Goal: Use online tool/utility: Utilize a website feature to perform a specific function

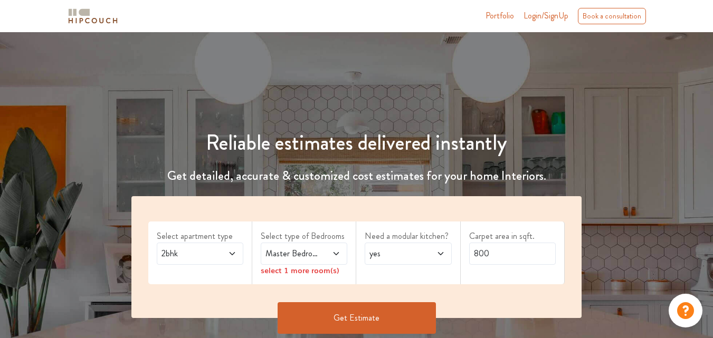
scroll to position [53, 0]
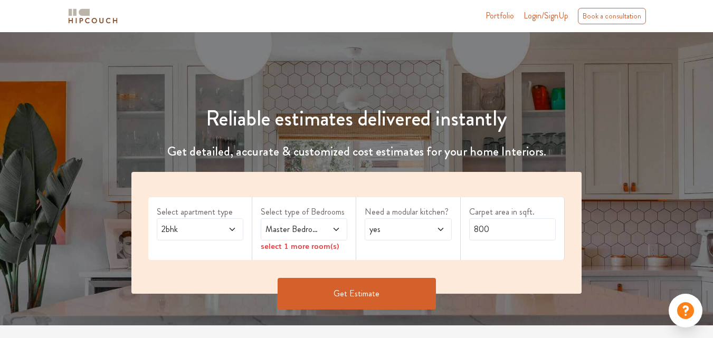
click at [208, 234] on span "2bhk" at bounding box center [188, 229] width 58 height 13
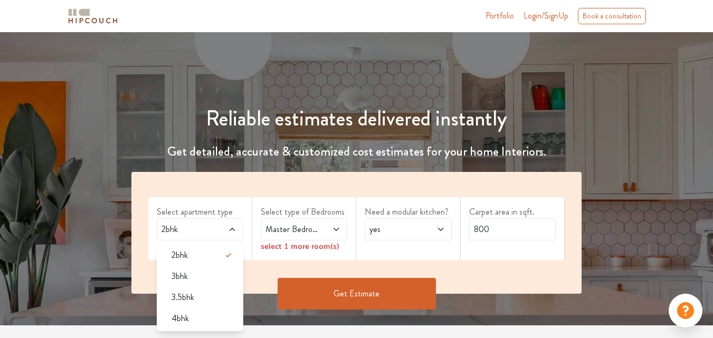
click at [213, 226] on span "2bhk" at bounding box center [188, 229] width 58 height 13
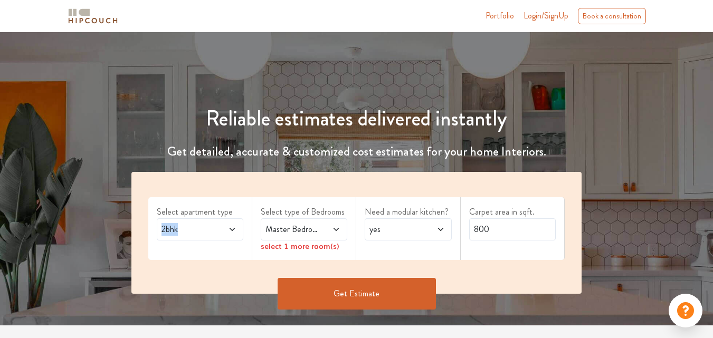
click at [255, 166] on div "Reliable estimates delivered instantly Get detailed, accurate & customized cost…" at bounding box center [356, 203] width 475 height 245
click at [195, 225] on span "2bhk" at bounding box center [188, 229] width 58 height 13
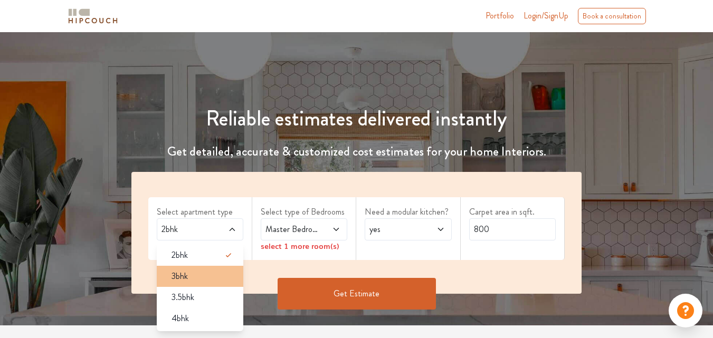
click at [200, 277] on div "3bhk" at bounding box center [203, 276] width 80 height 13
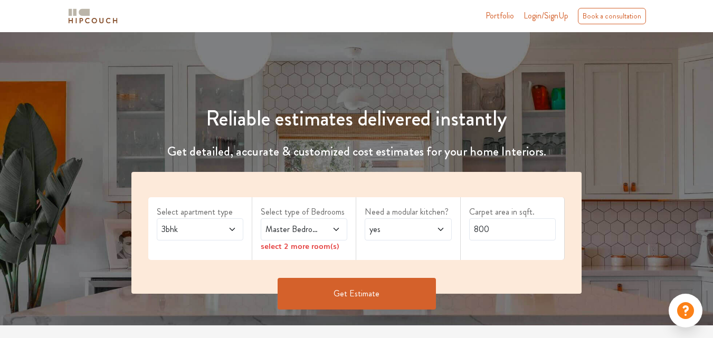
click at [285, 232] on span "Master Bedroom" at bounding box center [292, 229] width 58 height 13
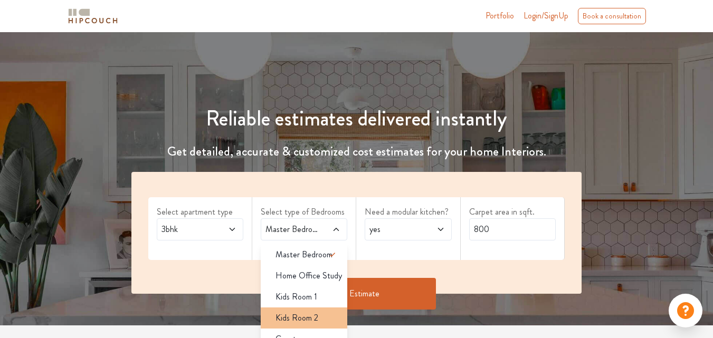
scroll to position [0, 0]
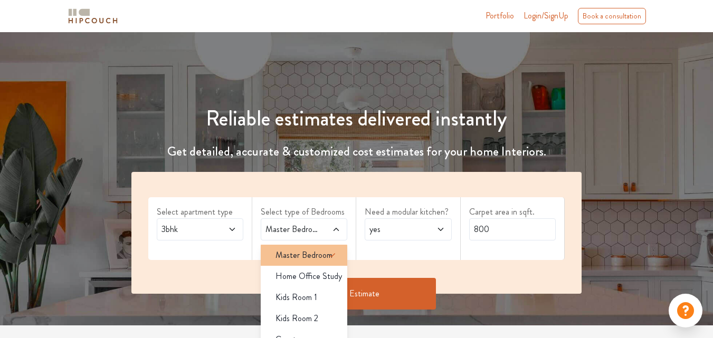
click at [299, 263] on li "Master Bedroom" at bounding box center [304, 255] width 87 height 21
click at [302, 255] on span "Master Bedroom" at bounding box center [303, 255] width 57 height 13
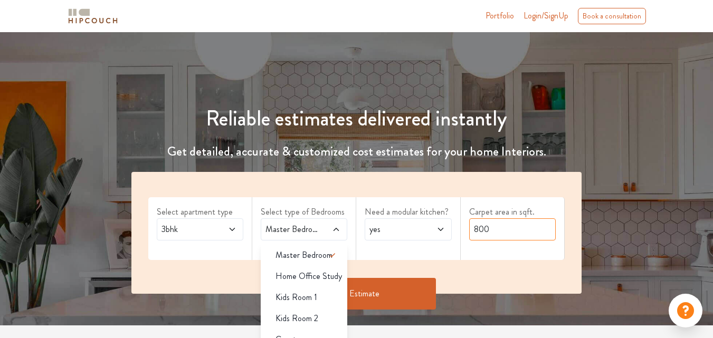
click at [495, 223] on input "800" at bounding box center [512, 229] width 87 height 22
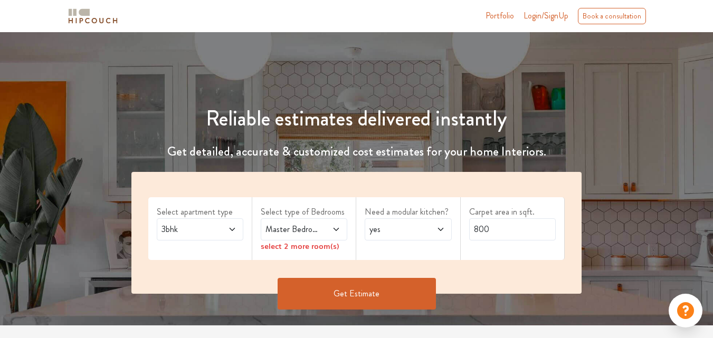
click at [426, 235] on span at bounding box center [434, 229] width 19 height 13
click at [428, 233] on span at bounding box center [434, 229] width 19 height 13
click at [448, 204] on div "Need a modular kitchen? yes" at bounding box center [408, 228] width 104 height 63
click at [497, 229] on input "800" at bounding box center [512, 229] width 87 height 22
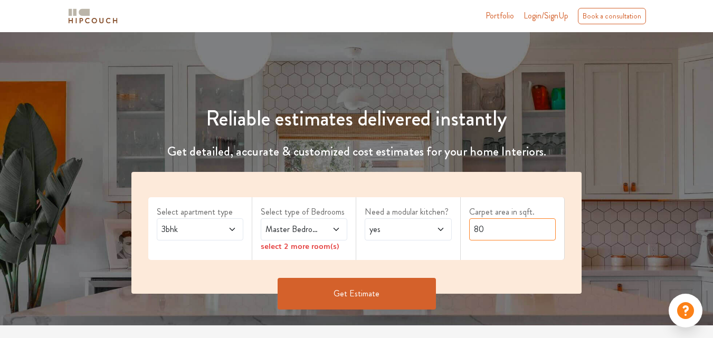
type input "8"
click at [340, 233] on icon at bounding box center [336, 229] width 8 height 8
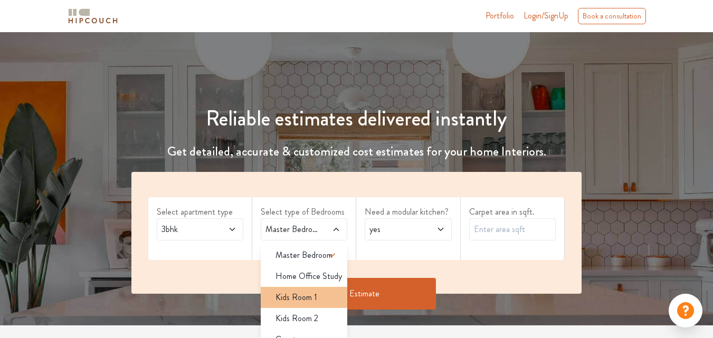
click at [306, 301] on span "Kids Room 1" at bounding box center [296, 297] width 42 height 13
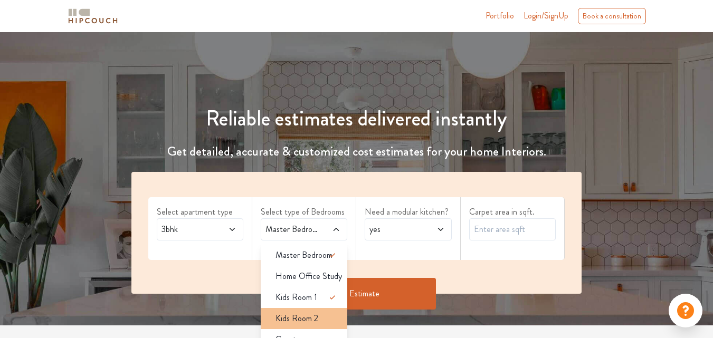
click at [315, 321] on span "Kids Room 2" at bounding box center [296, 318] width 43 height 13
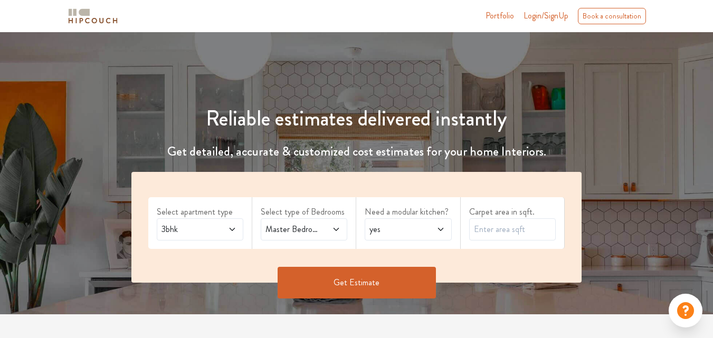
click at [318, 237] on div "Master Bedroom,Kids Room 1,Kids Room 2" at bounding box center [304, 229] width 87 height 22
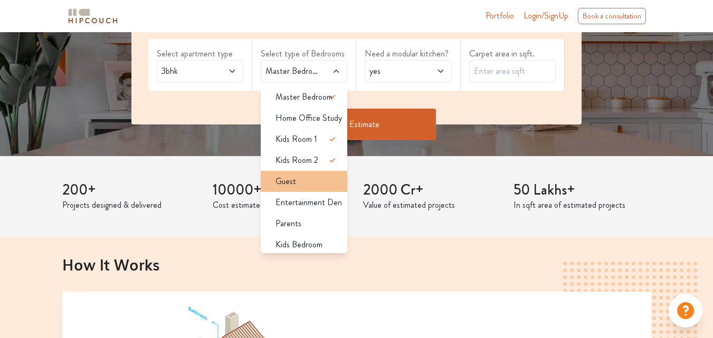
click at [314, 178] on div "Guest" at bounding box center [307, 181] width 80 height 13
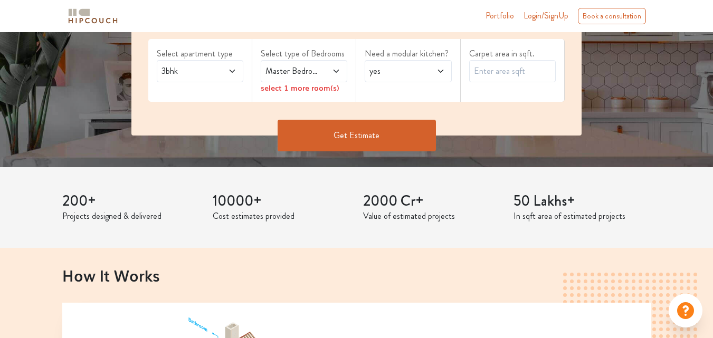
click at [322, 66] on span at bounding box center [330, 71] width 19 height 13
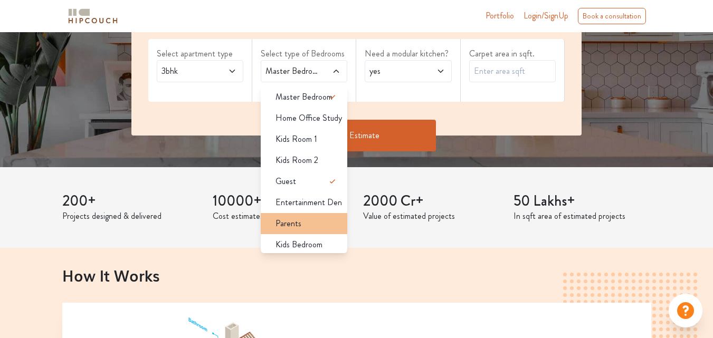
click at [320, 225] on div "Parents" at bounding box center [307, 223] width 80 height 13
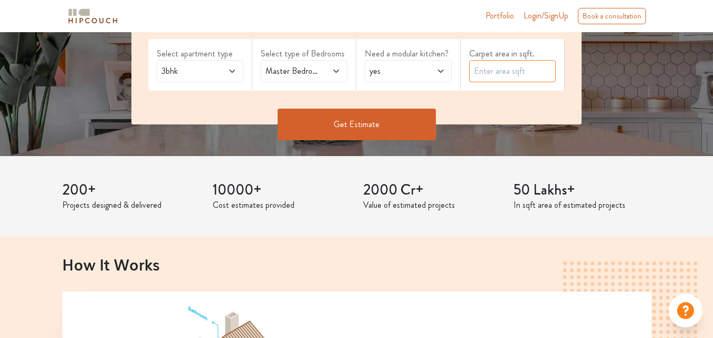
click at [507, 76] on input "text" at bounding box center [512, 71] width 87 height 22
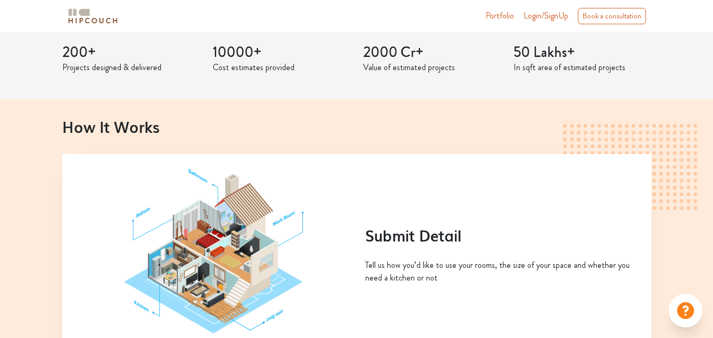
scroll to position [193, 0]
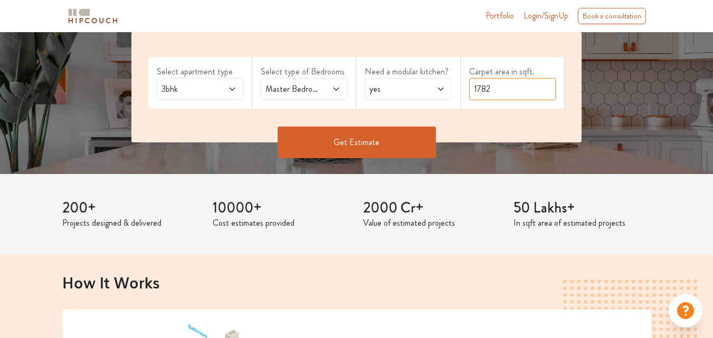
type input "1782"
click at [398, 150] on button "Get Estimate" at bounding box center [356, 143] width 158 height 32
